Goal: Browse casually

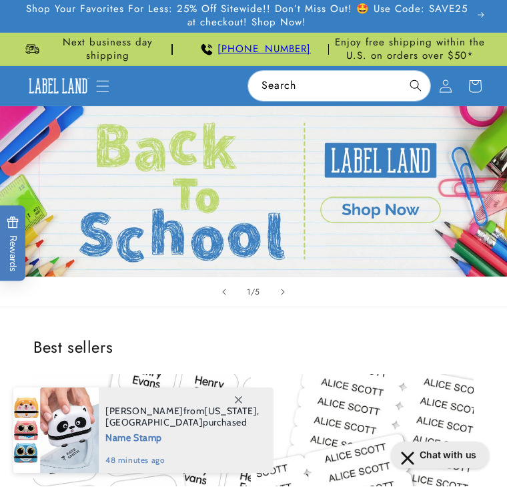
scroll to position [84, 0]
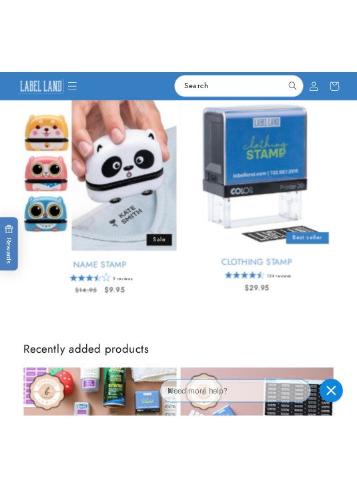
scroll to position [536, 0]
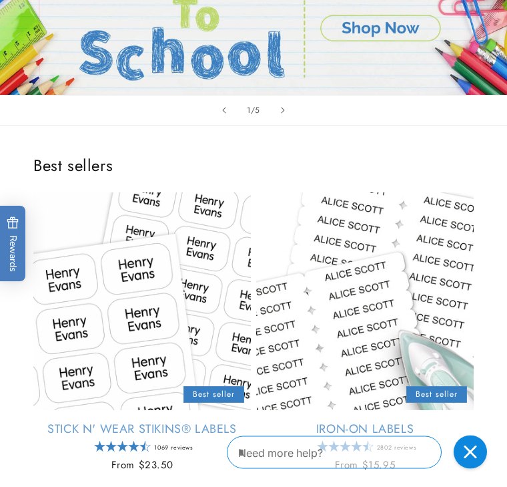
scroll to position [182, 0]
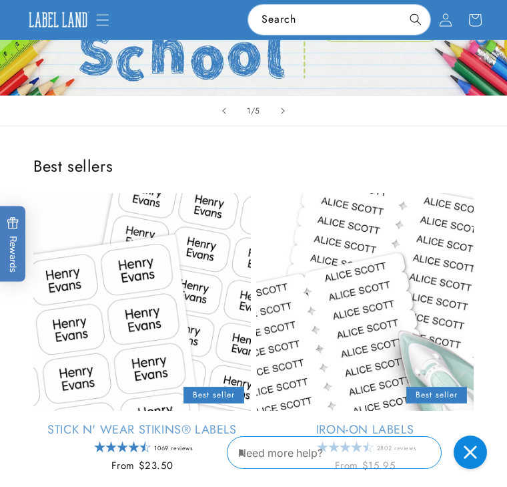
click at [467, 451] on icon "Close gorgias live chat" at bounding box center [470, 451] width 13 height 13
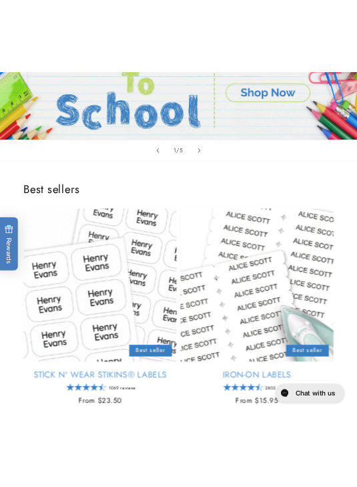
scroll to position [158, 0]
